Goal: Task Accomplishment & Management: Manage account settings

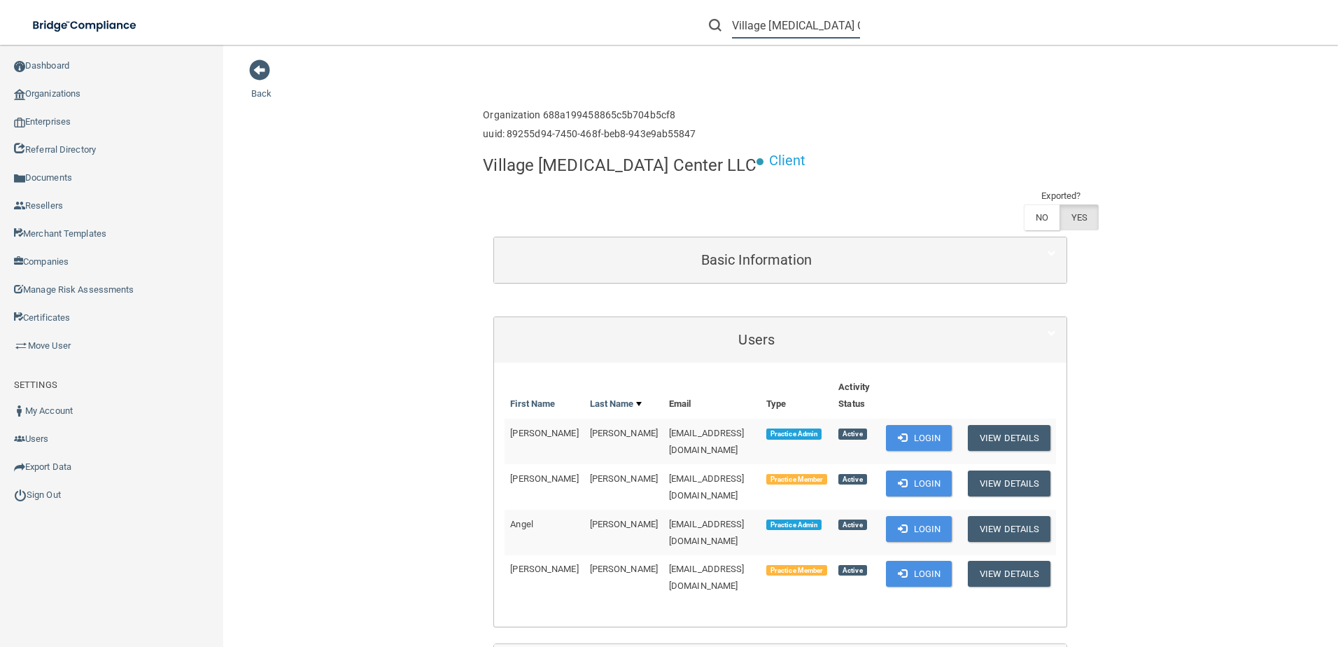
scroll to position [0, 34]
drag, startPoint x: 735, startPoint y: 24, endPoint x: 1211, endPoint y: 60, distance: 477.4
click at [1211, 60] on div "Toggle navigation Village Chiropractic Center LLC Manage My Enterprise Manage M…" at bounding box center [780, 346] width 1115 height 602
paste input "Leesburg Dental"
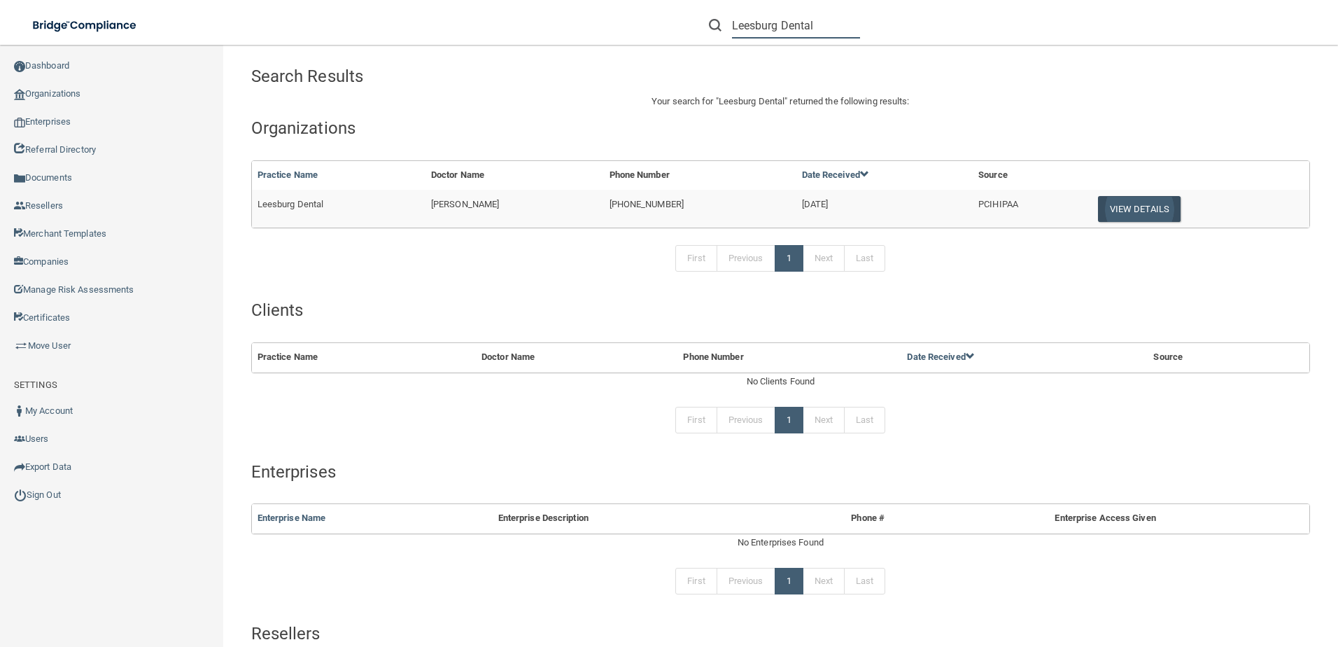
type input "Leesburg Dental"
click at [1101, 197] on button "View Details" at bounding box center [1139, 209] width 83 height 26
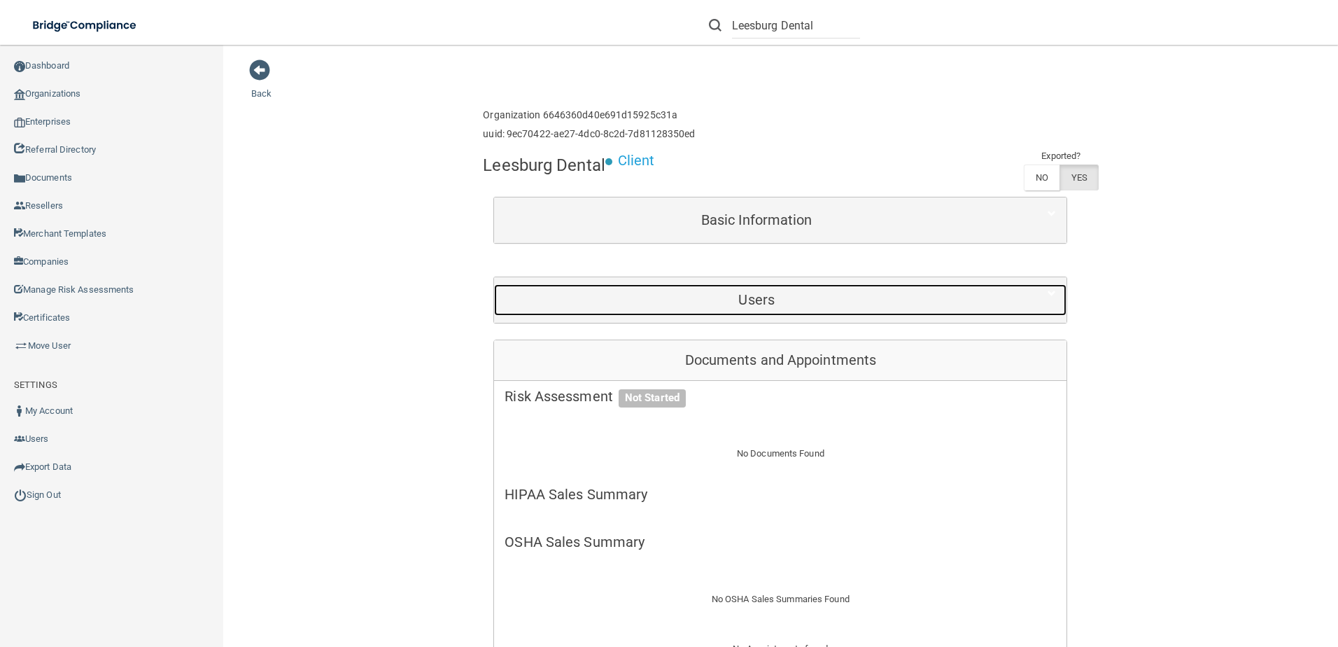
click at [734, 314] on div "Users" at bounding box center [756, 300] width 525 height 32
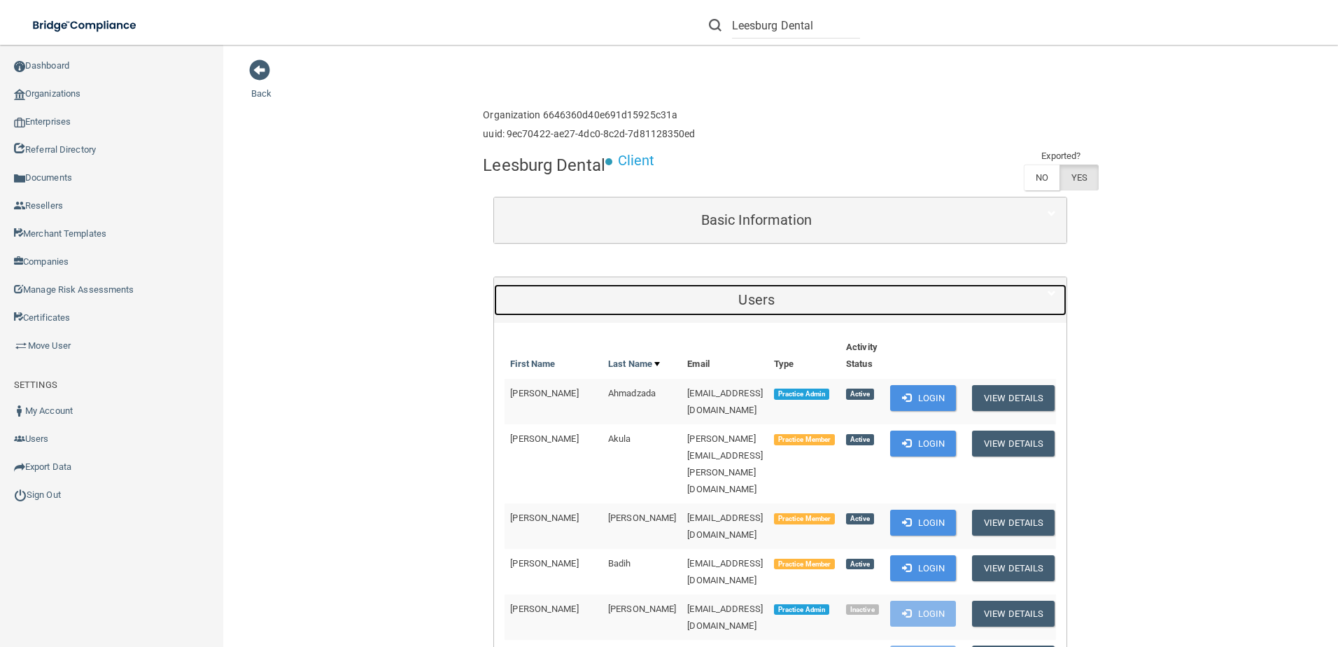
scroll to position [70, 0]
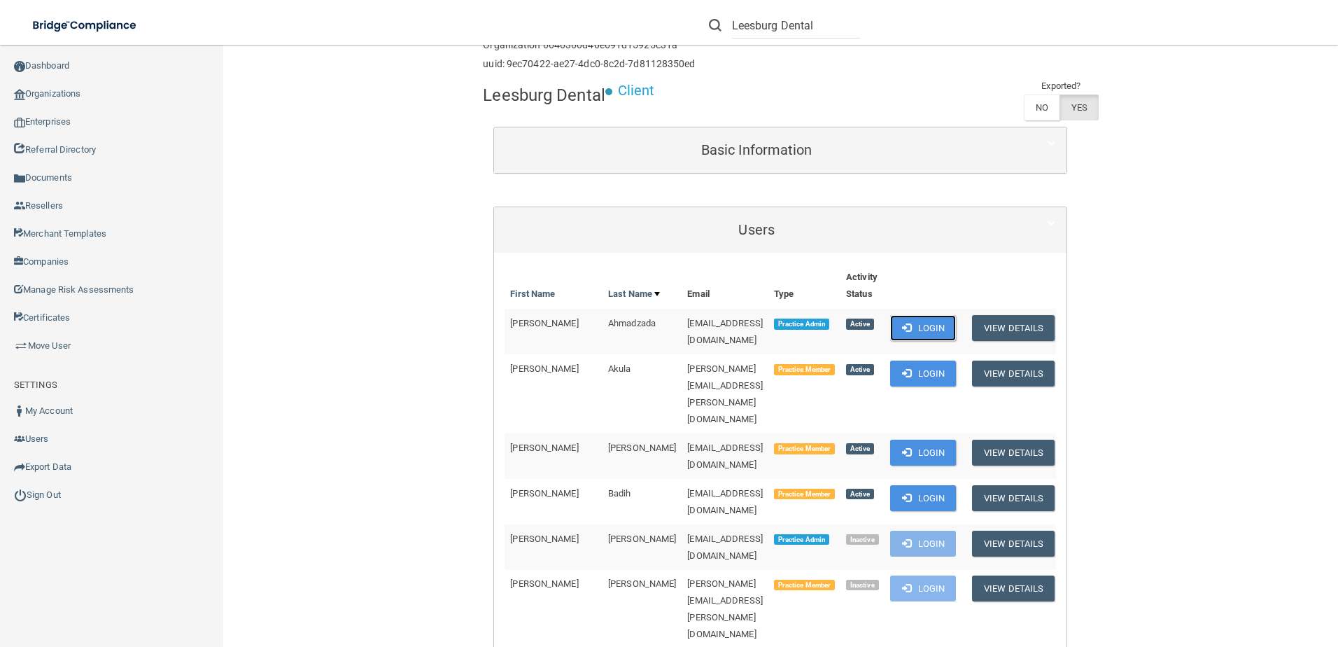
click at [917, 321] on button "Login" at bounding box center [923, 328] width 67 height 26
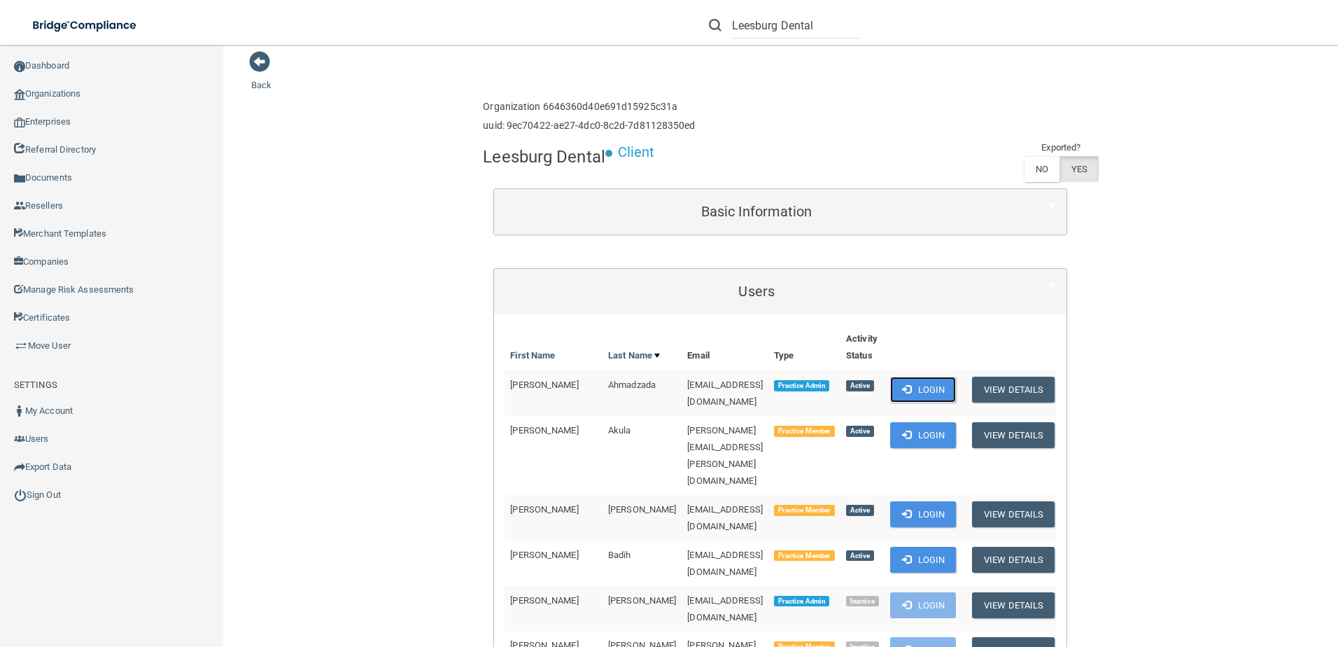
scroll to position [0, 0]
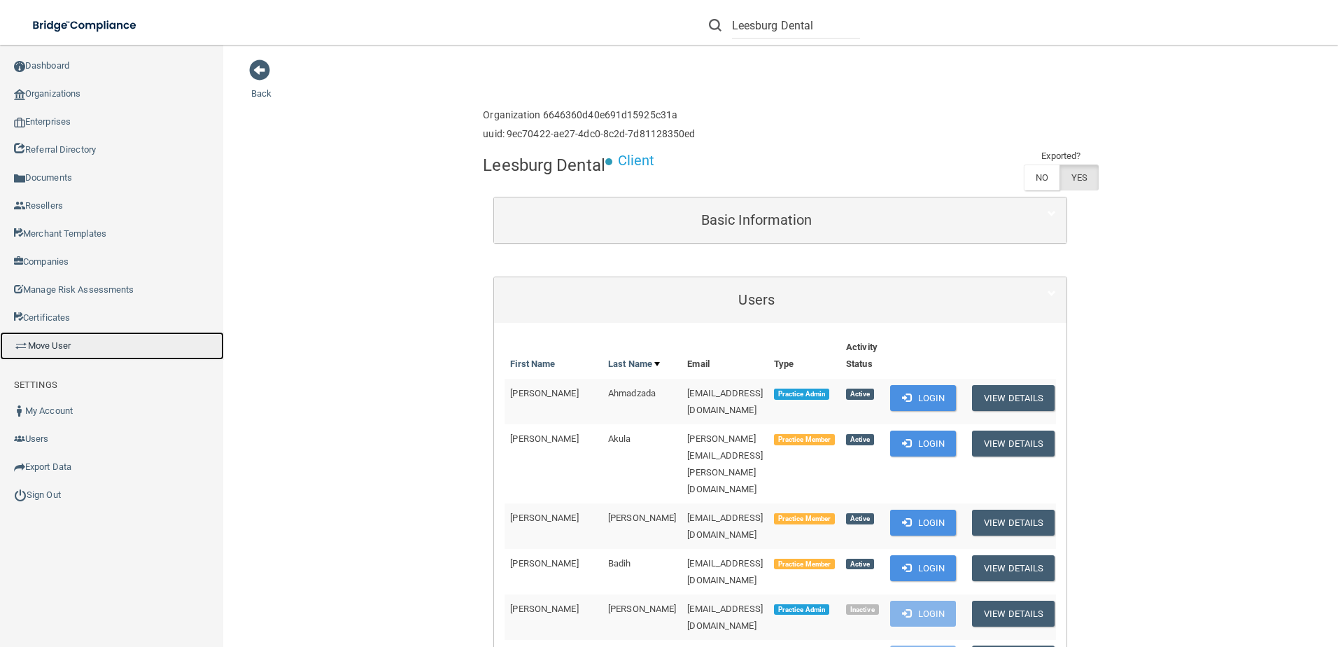
click at [95, 340] on link "Move User" at bounding box center [112, 346] width 224 height 28
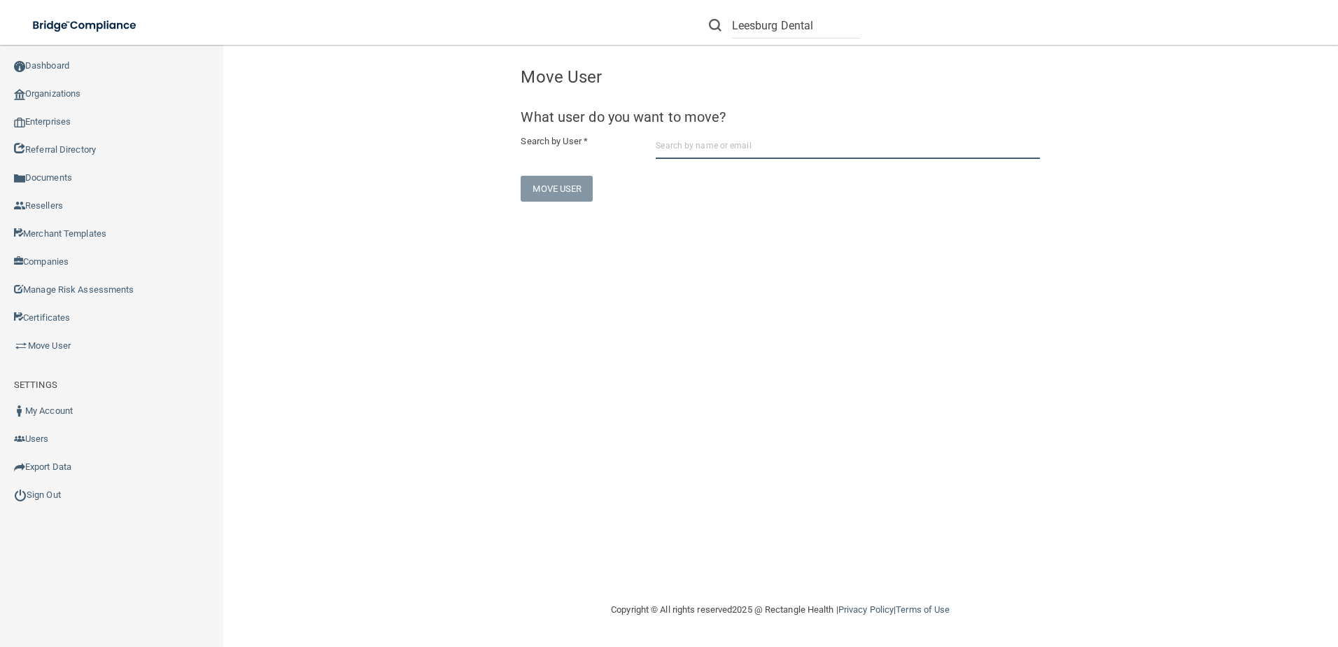
click at [665, 147] on input "text" at bounding box center [848, 146] width 384 height 26
paste input "[EMAIL_ADDRESS][DOMAIN_NAME]"
type input "[EMAIL_ADDRESS][DOMAIN_NAME]"
drag, startPoint x: 788, startPoint y: 144, endPoint x: 773, endPoint y: 150, distance: 15.7
click at [785, 144] on input "[EMAIL_ADDRESS][DOMAIN_NAME]" at bounding box center [848, 146] width 384 height 26
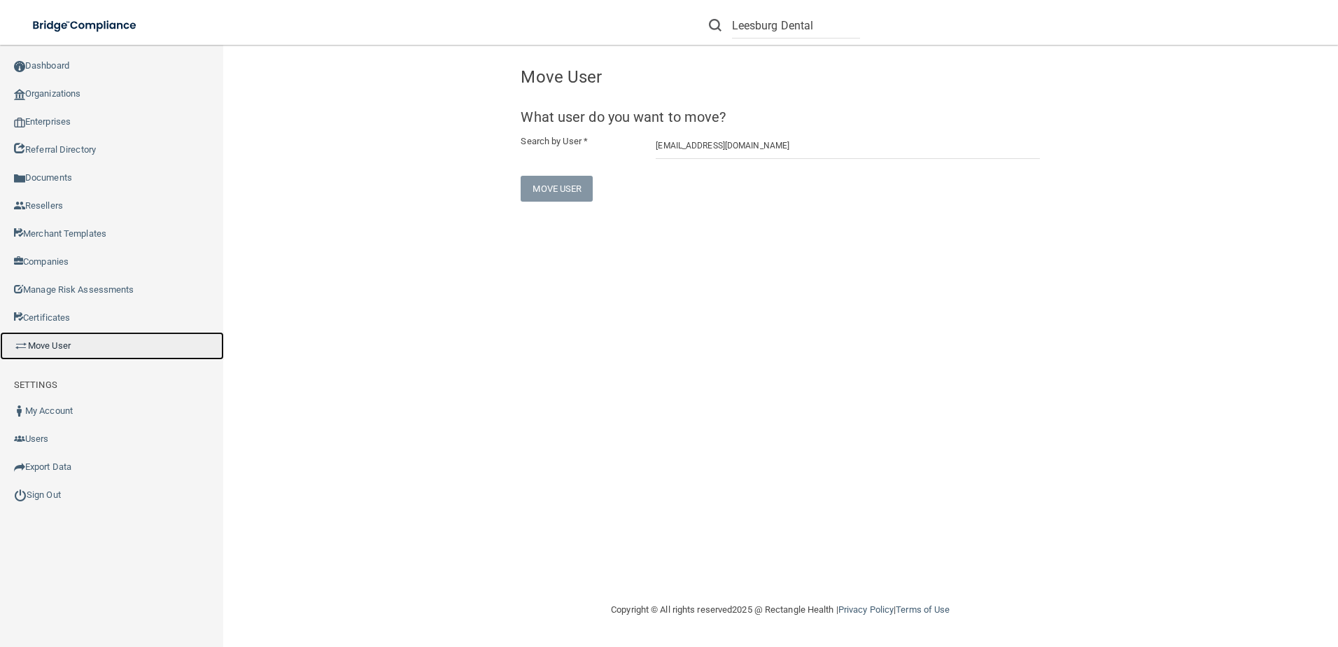
click at [85, 340] on link "Move User" at bounding box center [112, 346] width 224 height 28
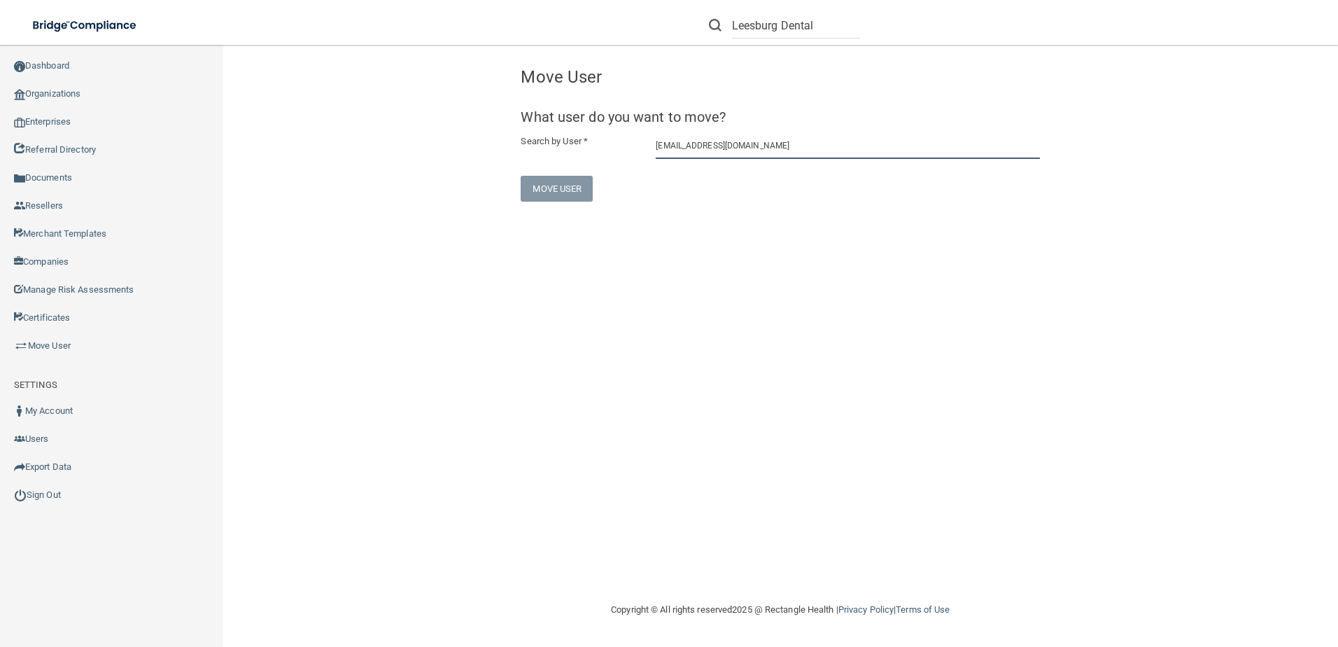
click at [791, 144] on input "[EMAIL_ADDRESS][DOMAIN_NAME]" at bounding box center [848, 146] width 384 height 26
drag, startPoint x: 819, startPoint y: 21, endPoint x: 676, endPoint y: 33, distance: 144.0
click at [676, 33] on div "Leesburg Dental Manage My Enterprise Manage My Location" at bounding box center [948, 25] width 781 height 50
type input "\"
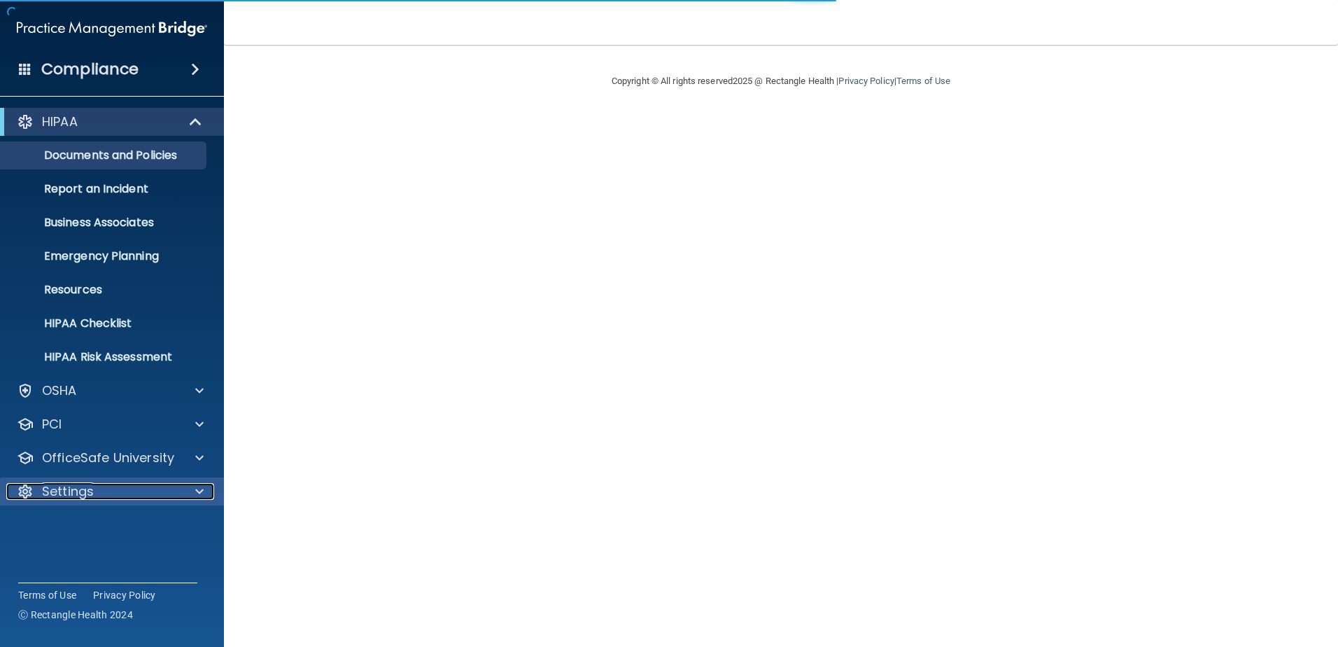
click at [125, 487] on div "Settings" at bounding box center [93, 491] width 174 height 17
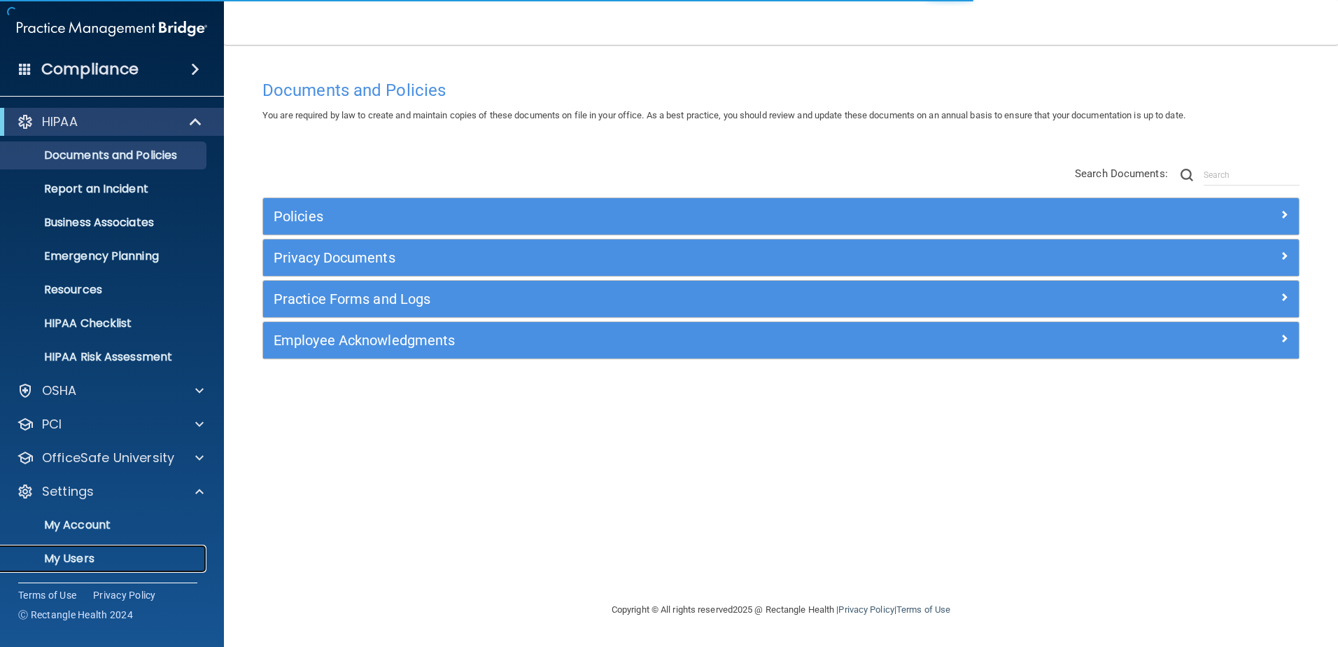
click at [139, 554] on p "My Users" at bounding box center [104, 559] width 191 height 14
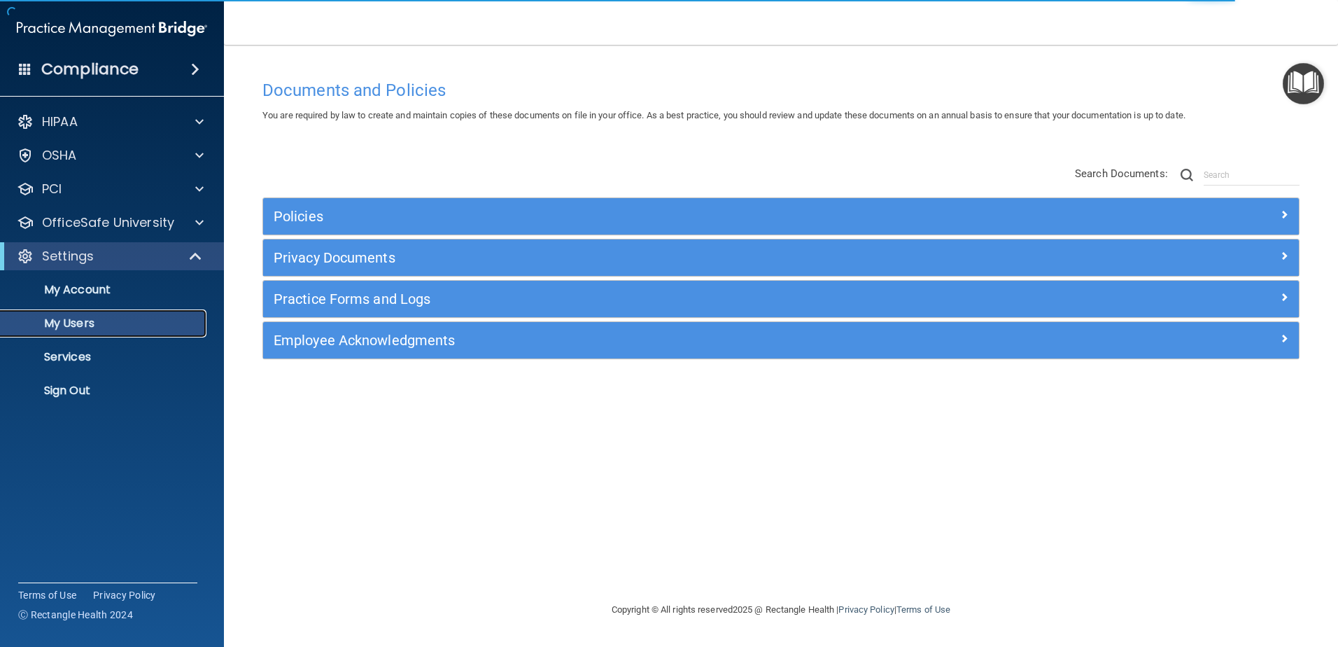
click at [166, 326] on p "My Users" at bounding box center [104, 323] width 191 height 14
select select "20"
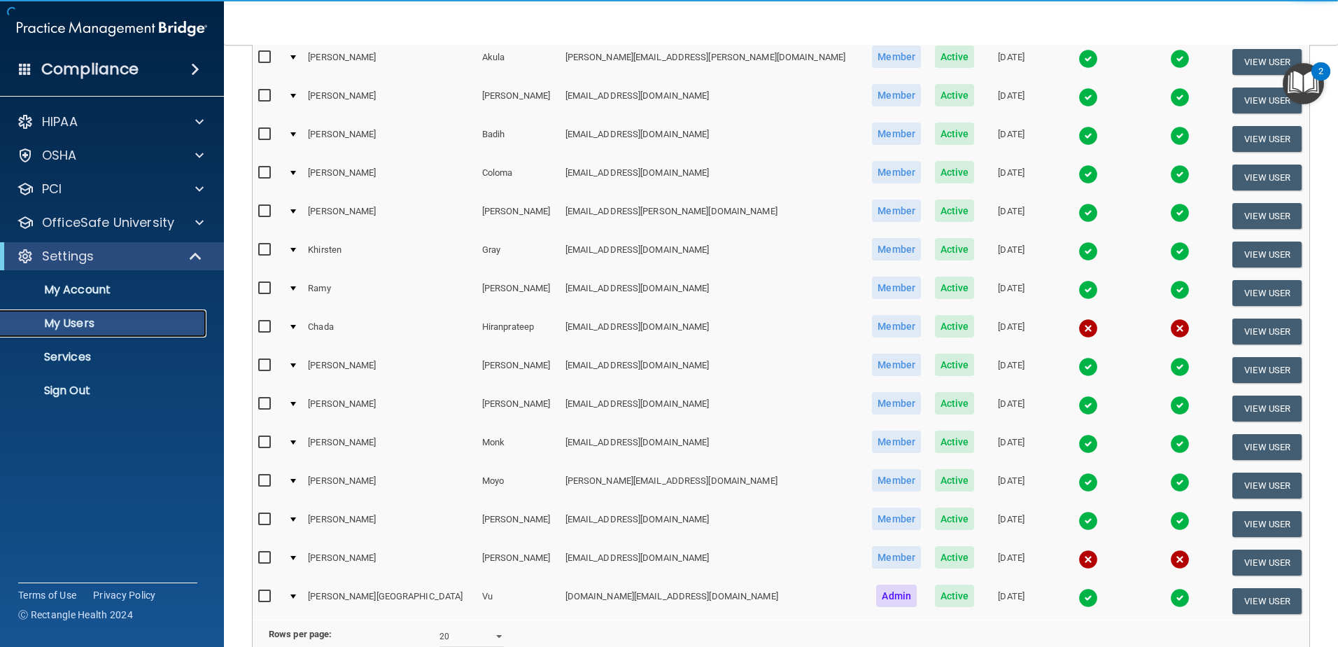
scroll to position [280, 0]
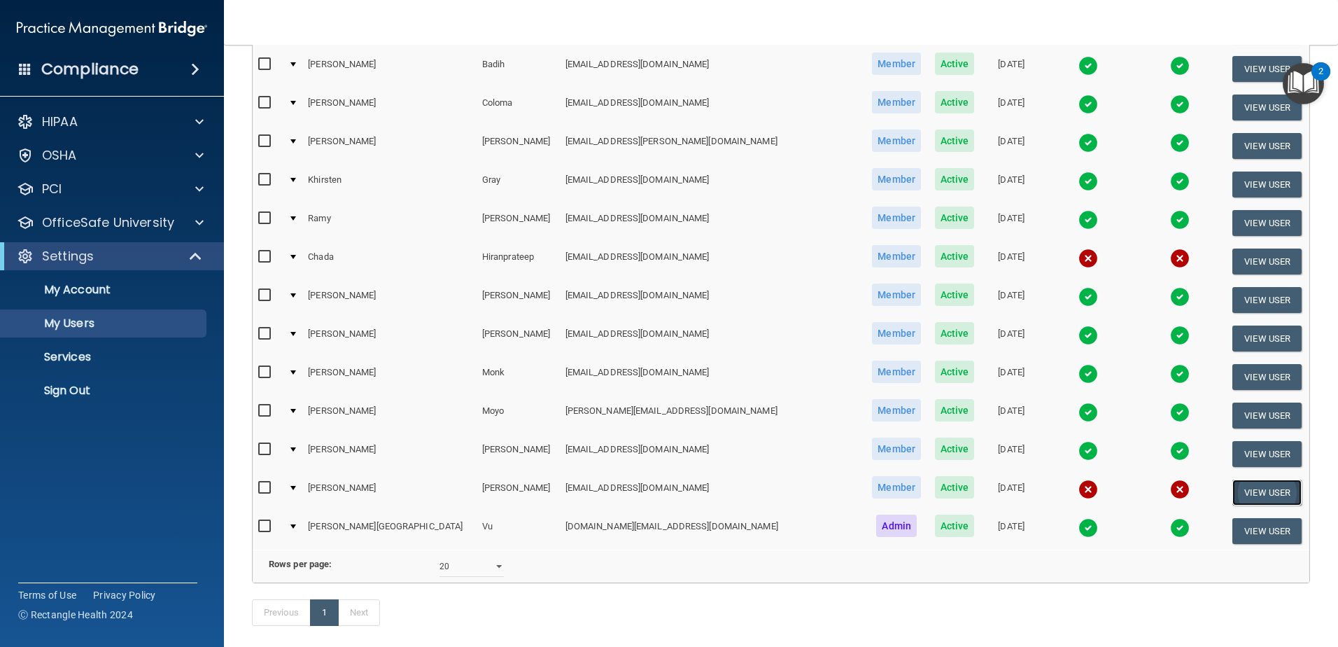
click at [1236, 485] on button "View User" at bounding box center [1267, 493] width 69 height 26
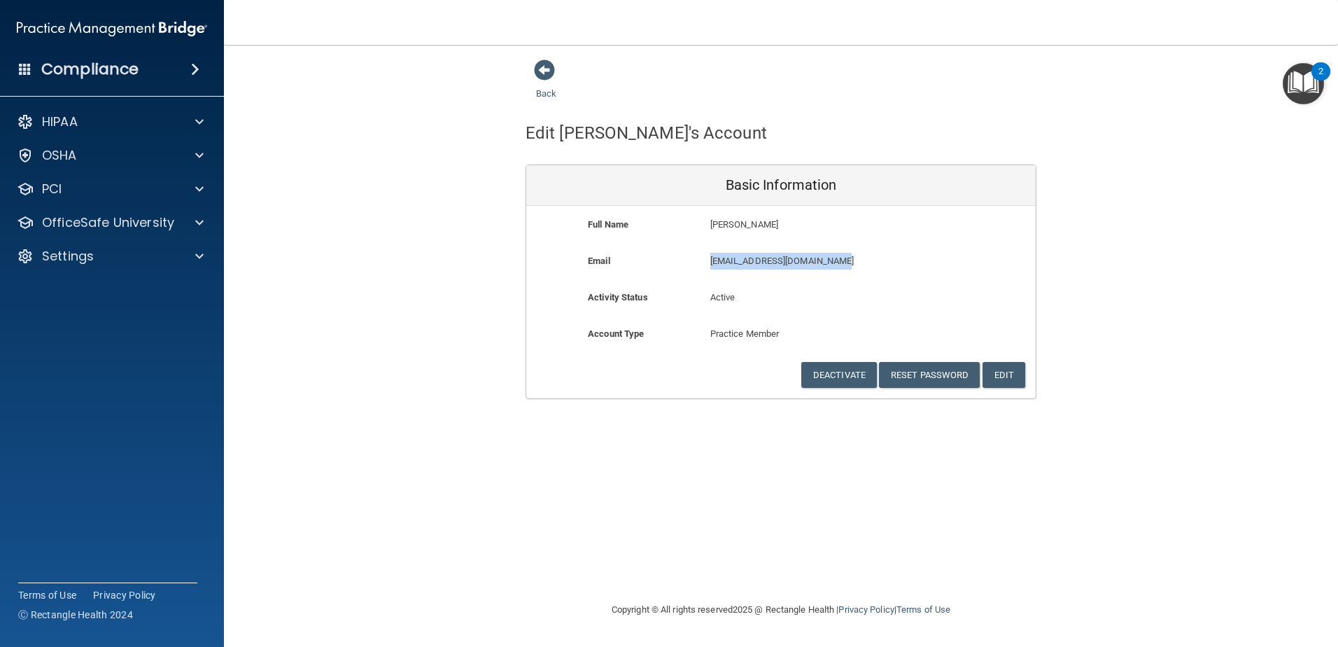
drag, startPoint x: 841, startPoint y: 259, endPoint x: 708, endPoint y: 258, distance: 133.0
click at [708, 258] on div "[EMAIL_ADDRESS][DOMAIN_NAME] [EMAIL_ADDRESS][DOMAIN_NAME]" at bounding box center [822, 266] width 244 height 26
copy p "[EMAIL_ADDRESS][DOMAIN_NAME]"
click at [550, 65] on span at bounding box center [544, 70] width 21 height 21
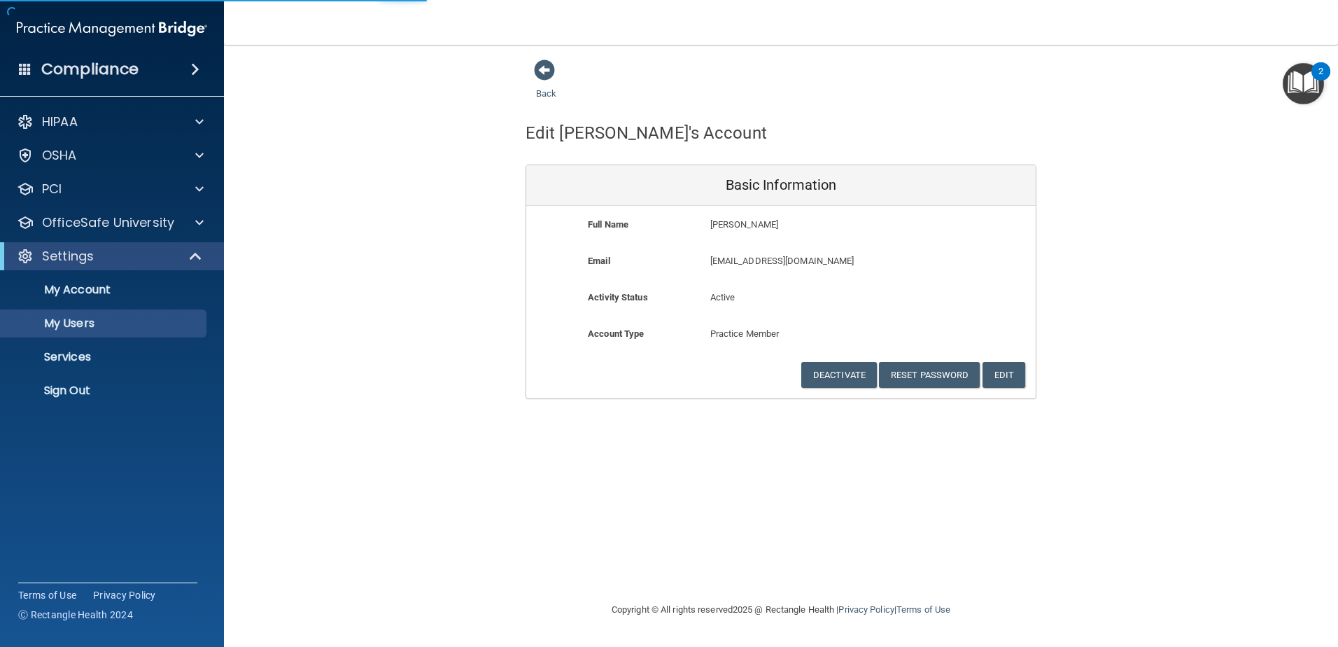
select select "20"
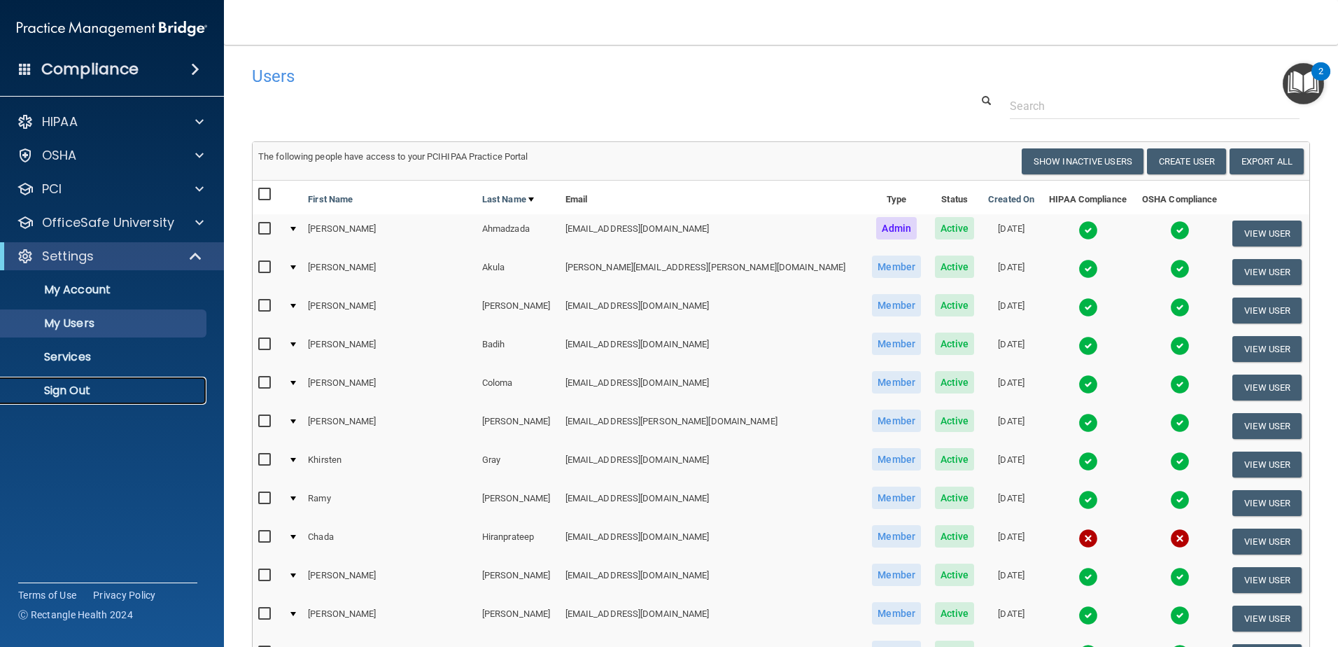
click at [52, 393] on p "Sign Out" at bounding box center [104, 391] width 191 height 14
